Goal: Information Seeking & Learning: Learn about a topic

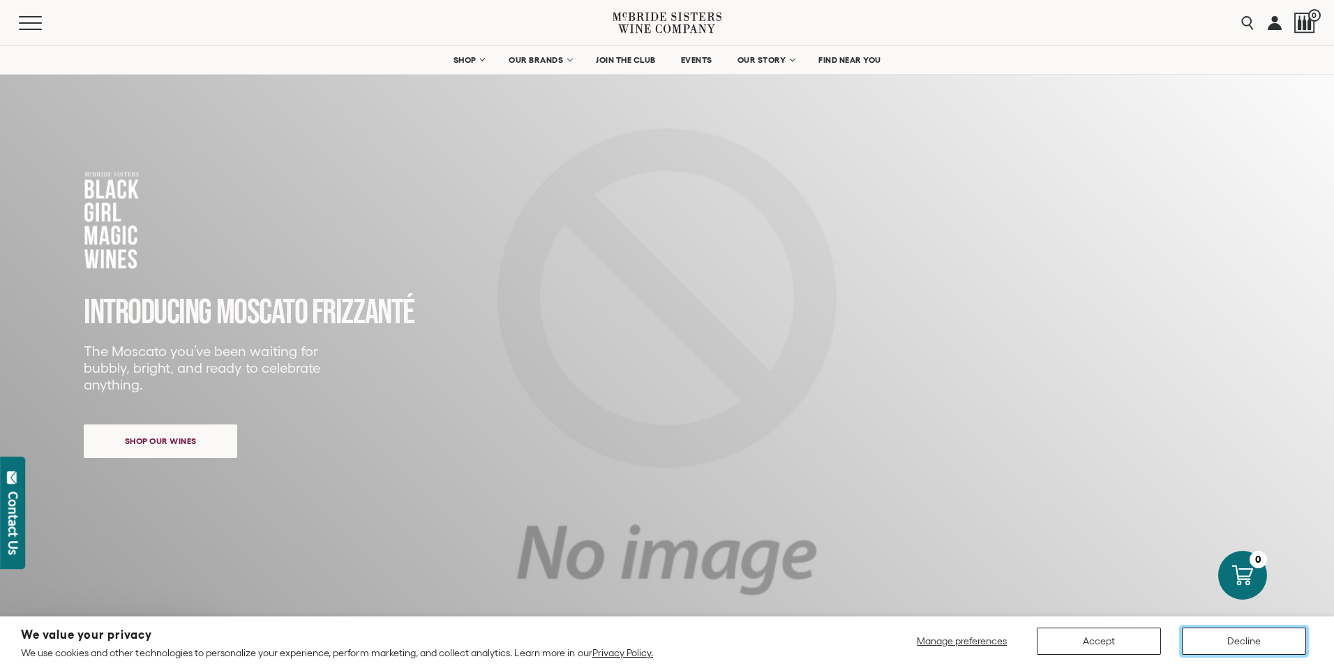
click at [1239, 643] on button "Decline" at bounding box center [1244, 640] width 124 height 27
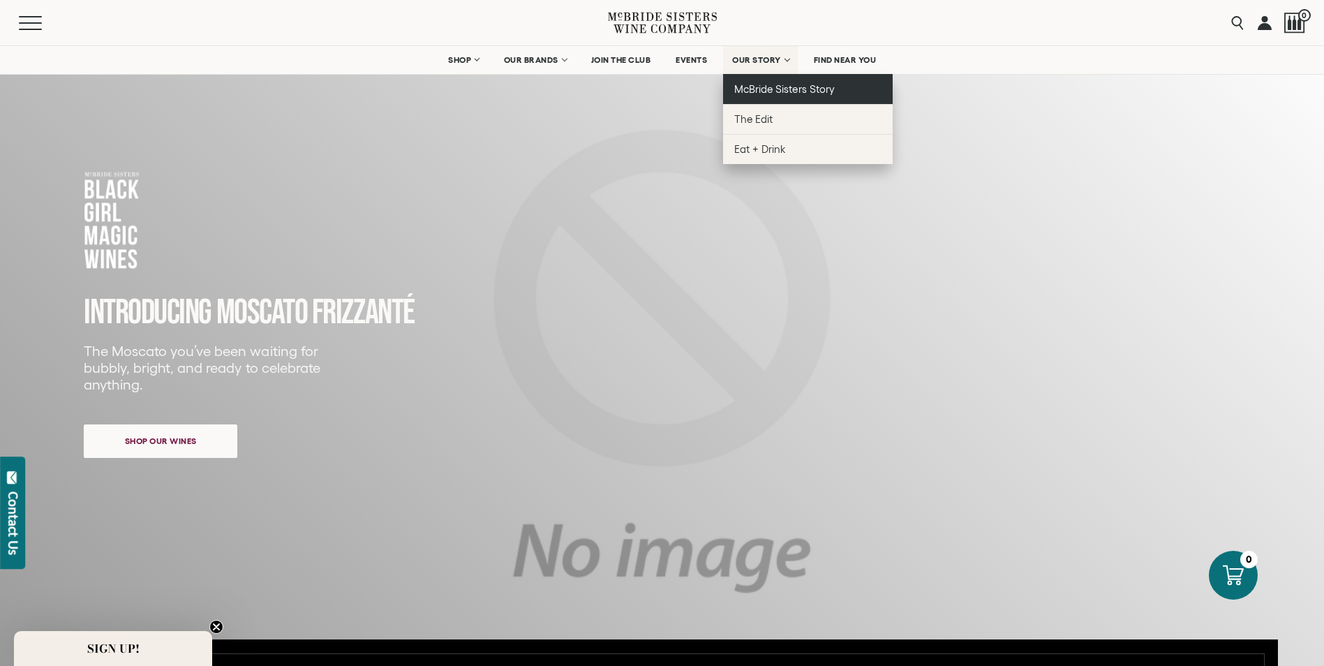
click at [777, 87] on span "McBride Sisters Story" at bounding box center [784, 89] width 100 height 12
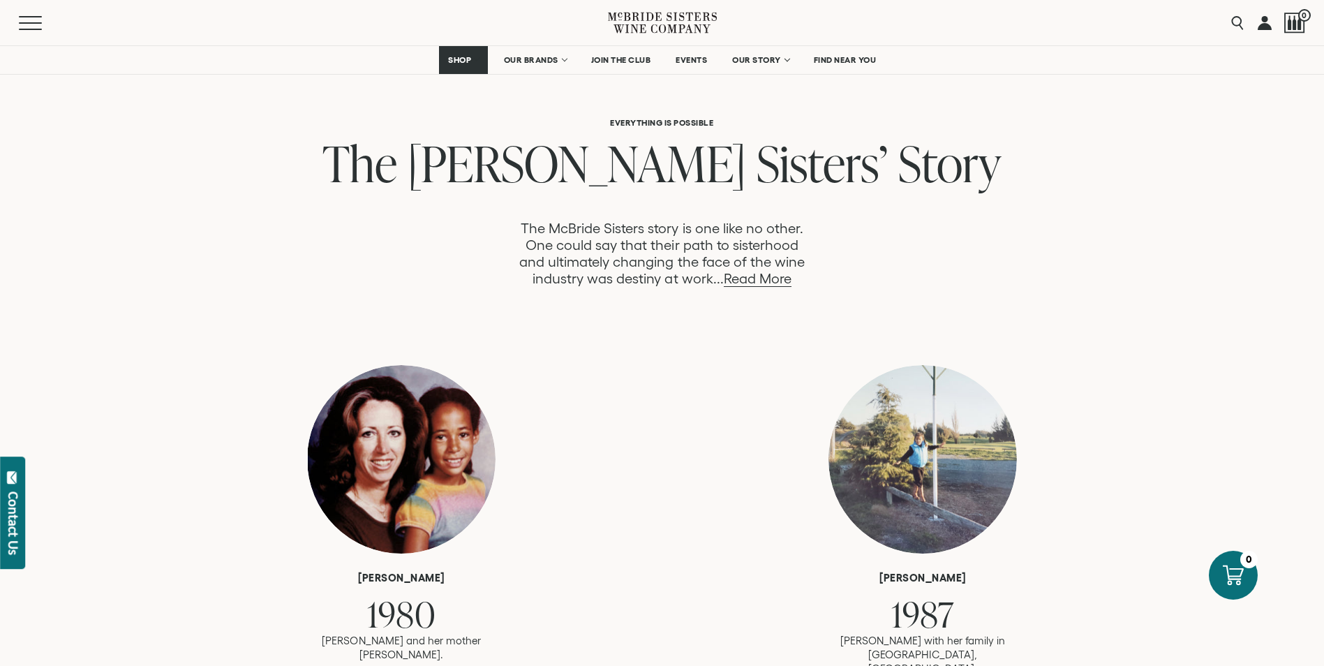
scroll to position [698, 0]
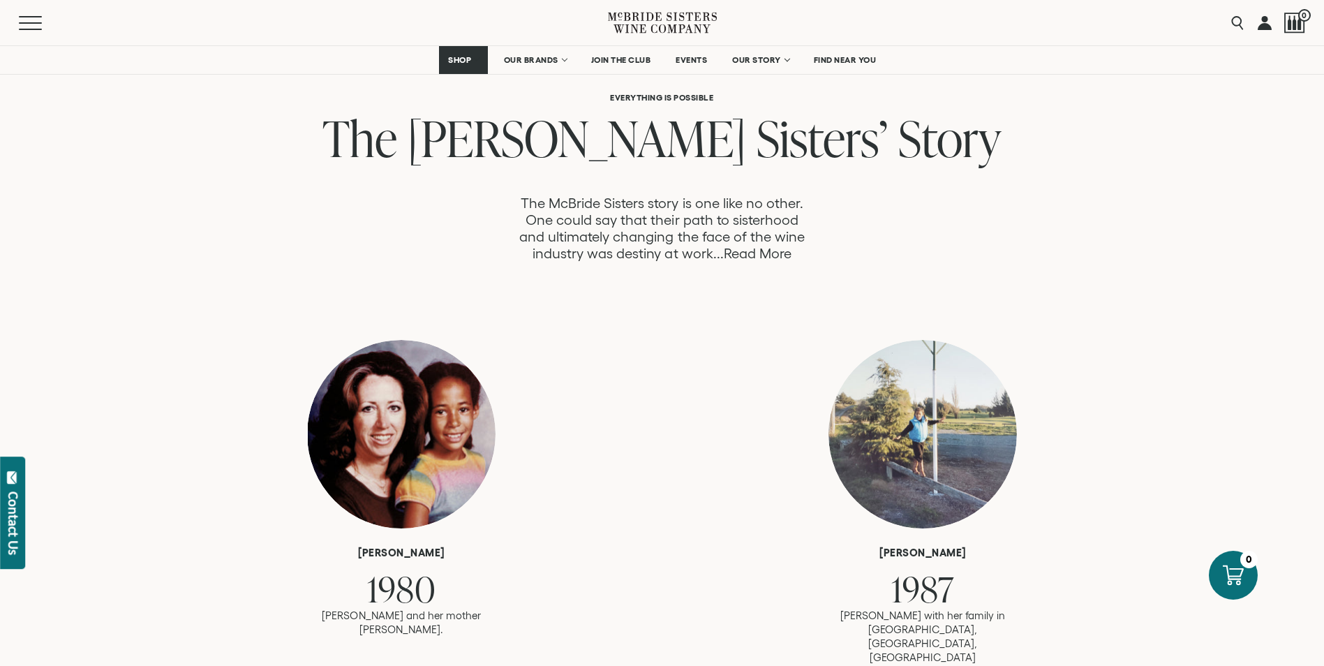
click at [770, 250] on link "Read More" at bounding box center [758, 254] width 68 height 16
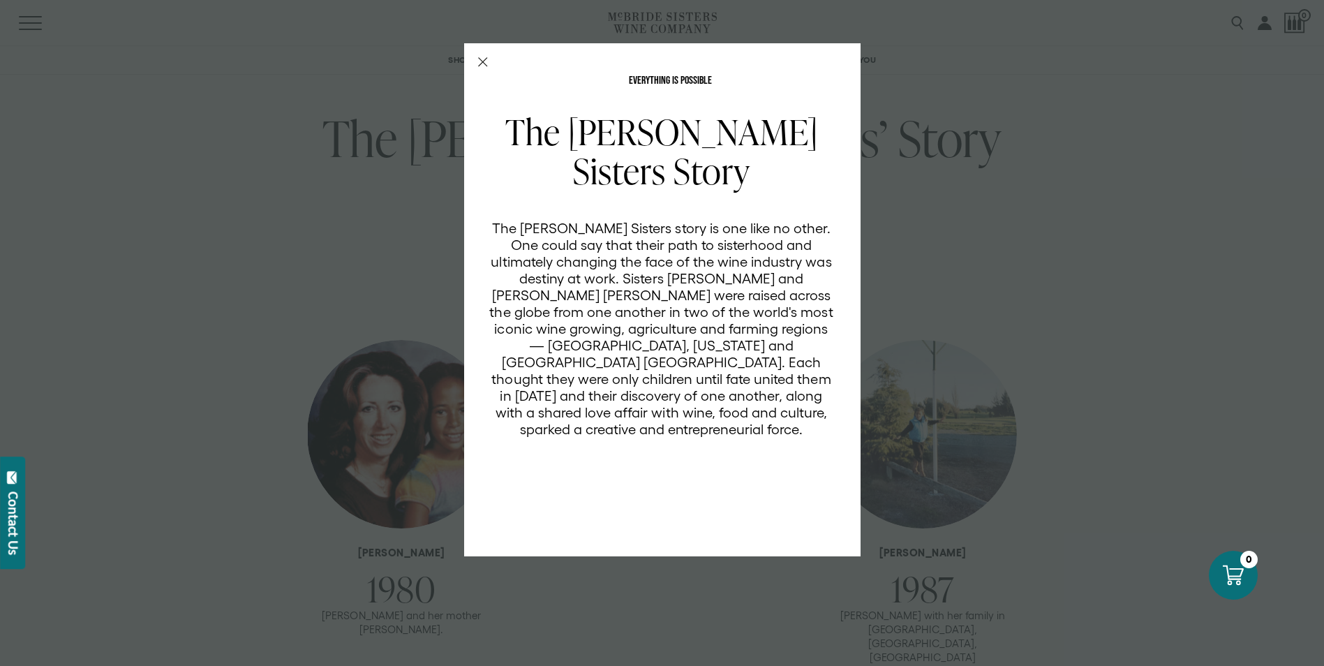
click at [486, 64] on icon "Close Modal" at bounding box center [483, 62] width 10 height 10
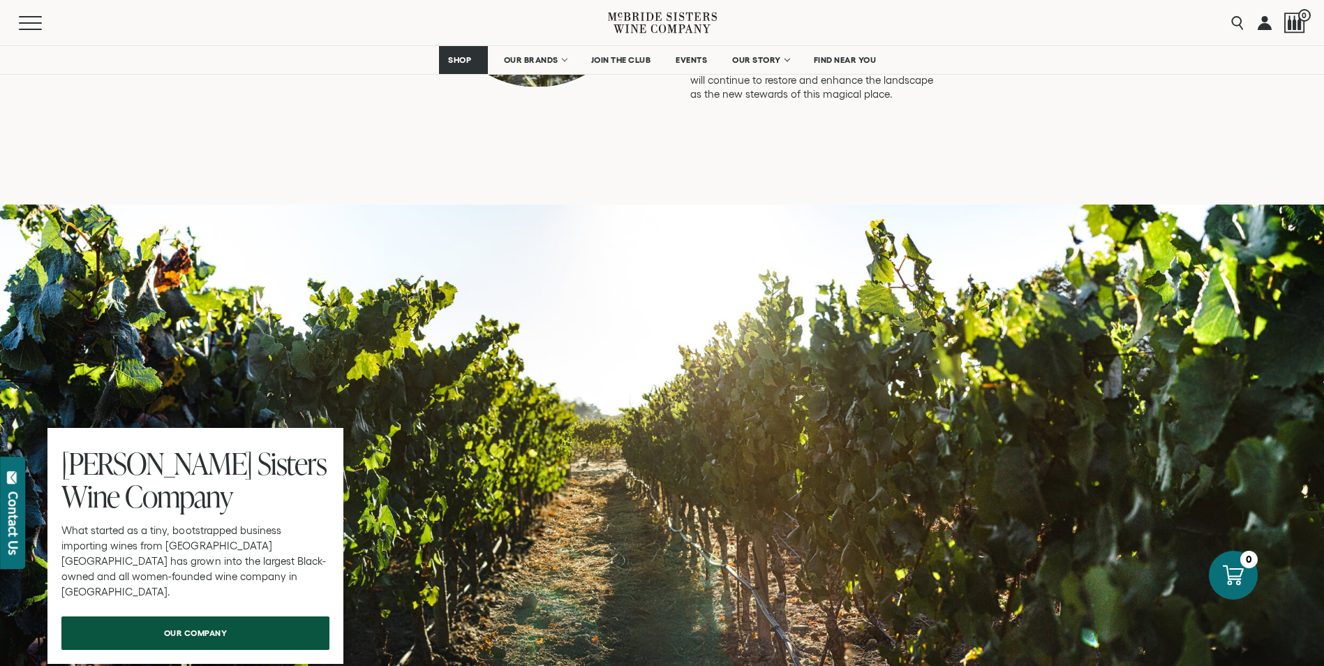
scroll to position [4117, 0]
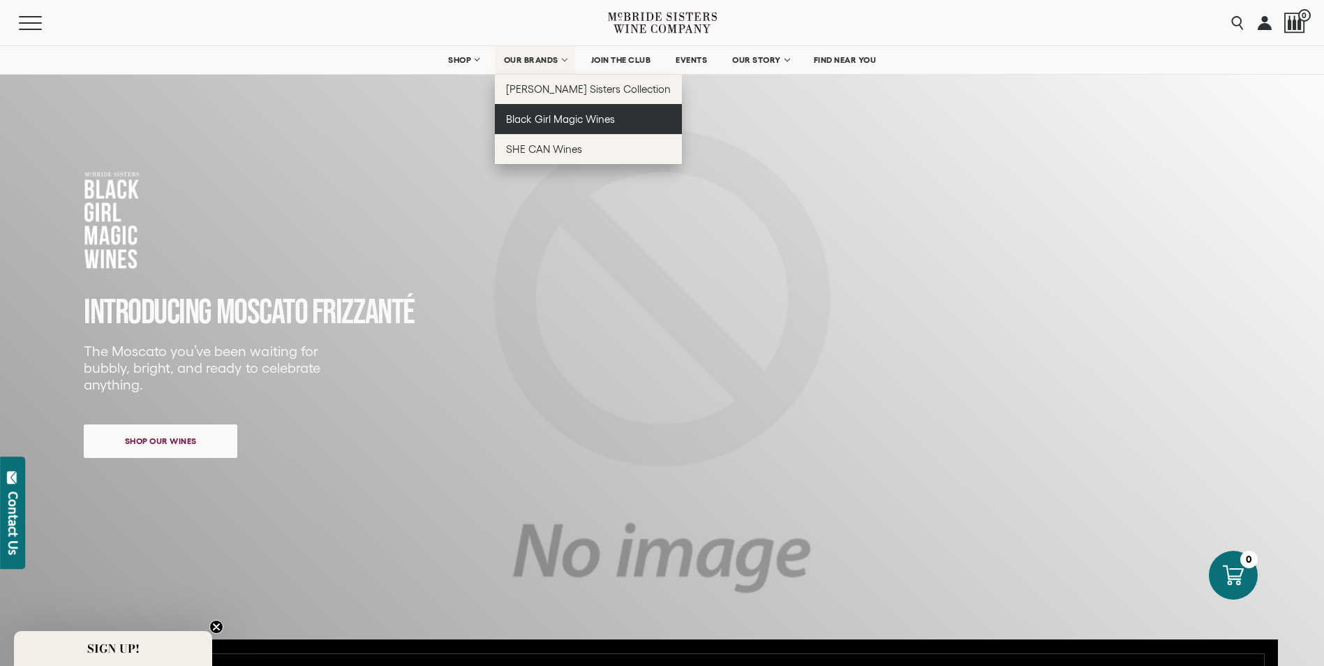
click at [552, 119] on span "Black Girl Magic Wines" at bounding box center [560, 119] width 109 height 12
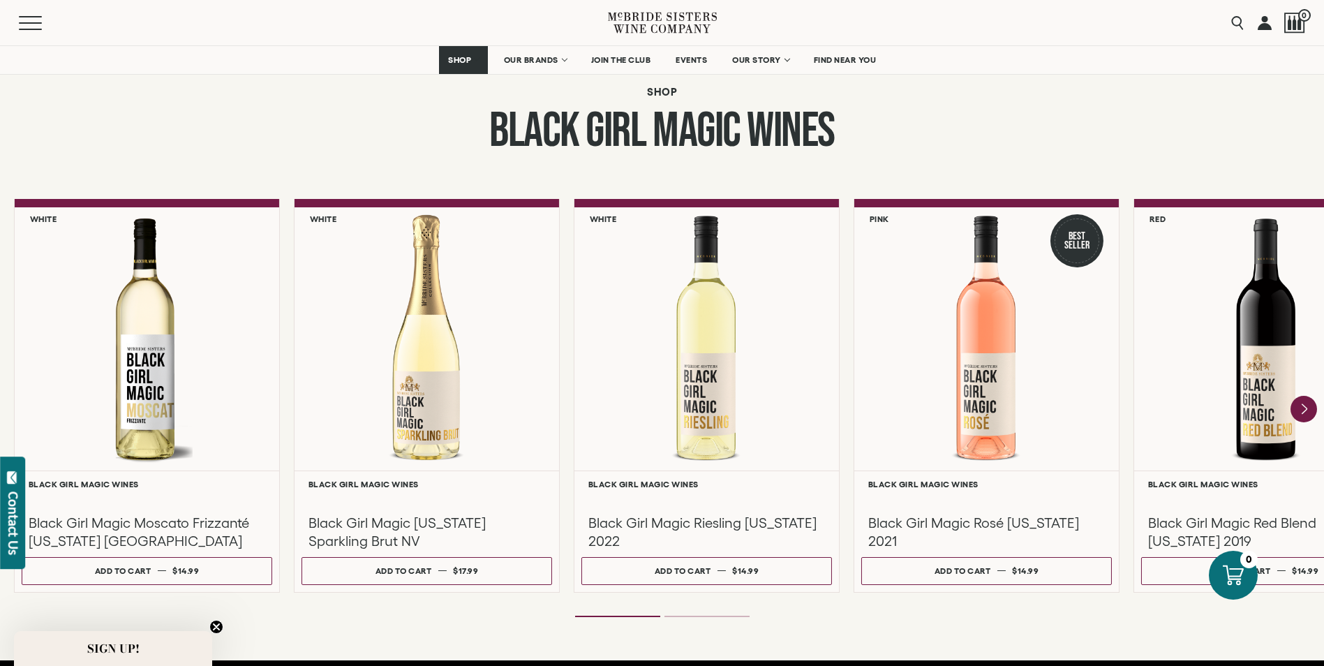
scroll to position [1117, 0]
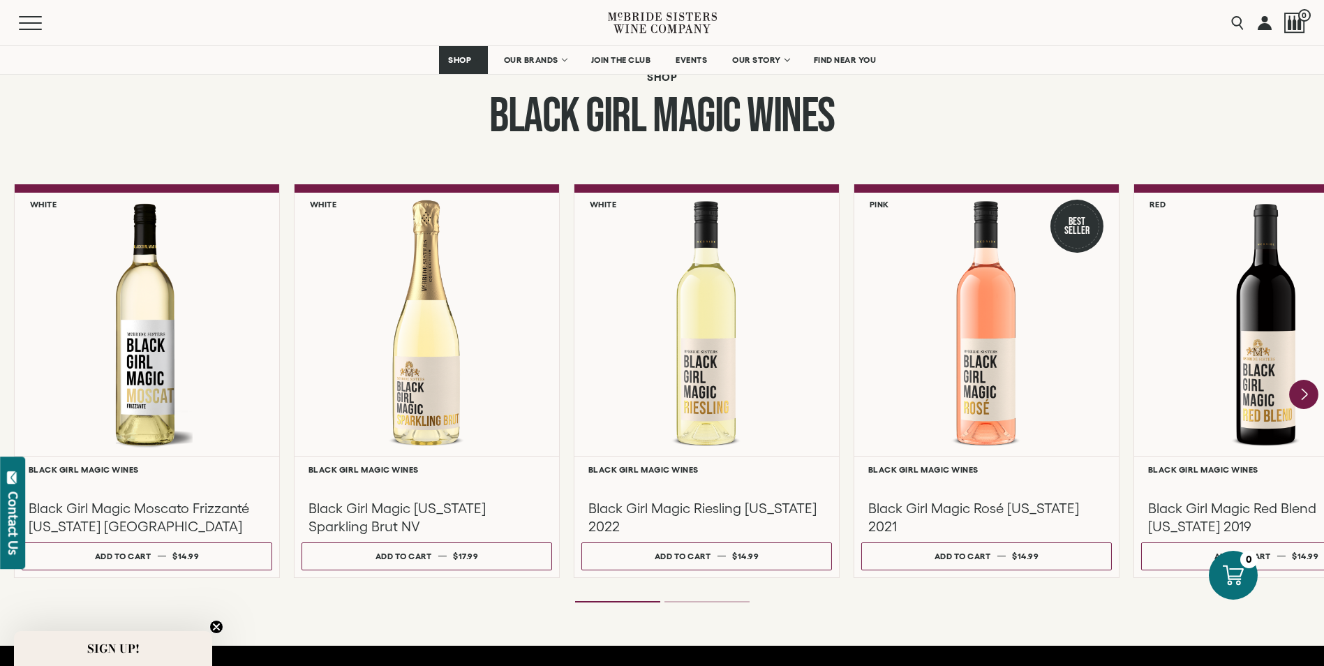
click at [1302, 386] on icon "Next" at bounding box center [1303, 394] width 29 height 29
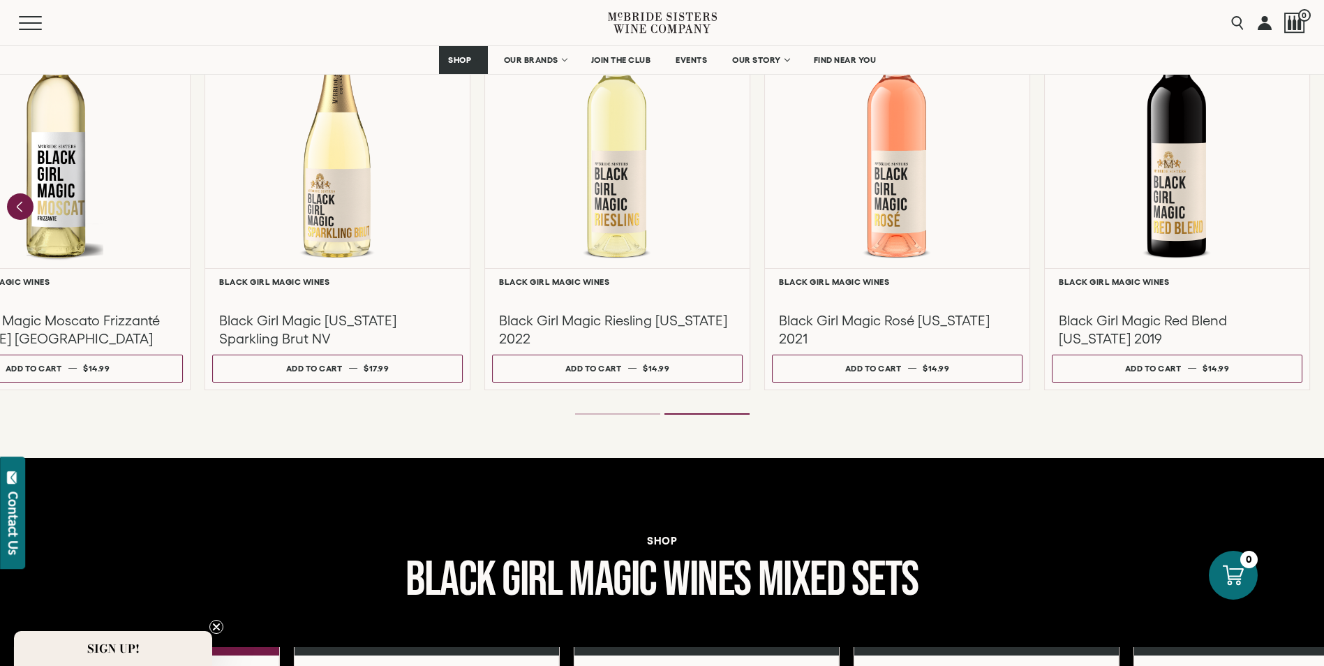
scroll to position [1326, 0]
